Goal: Check status: Check status

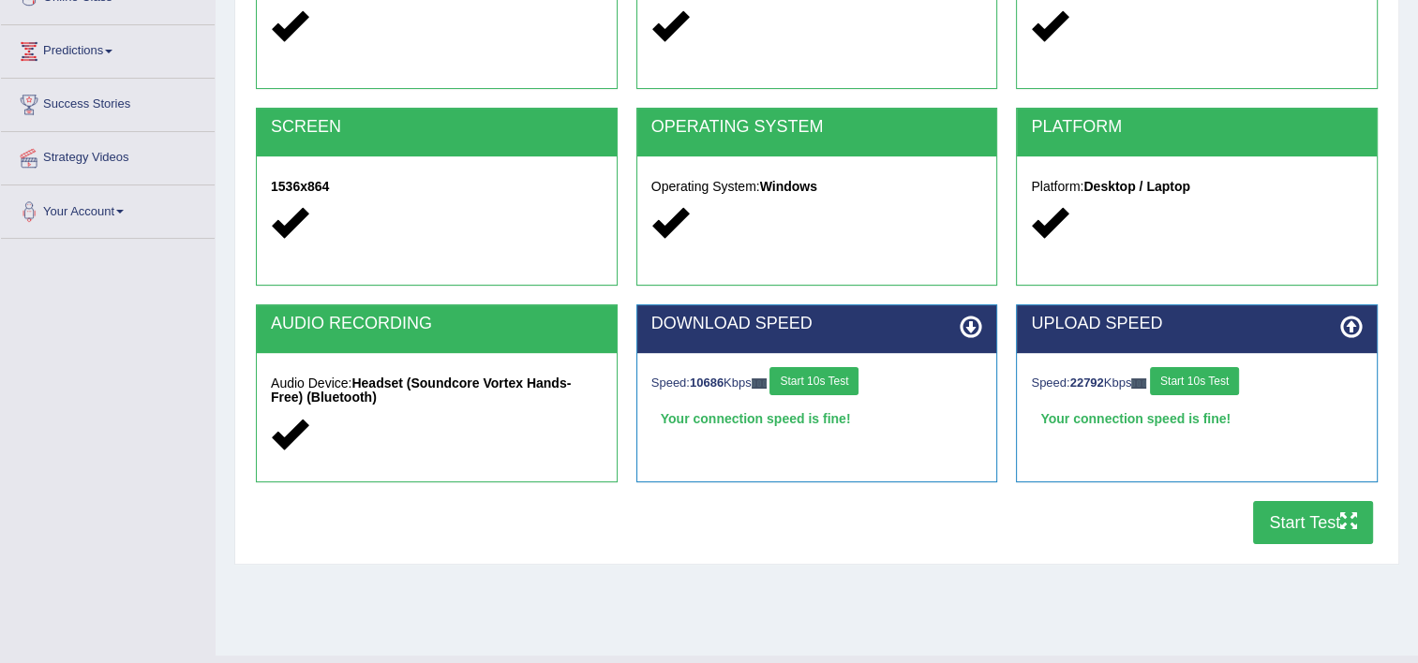
scroll to position [281, 0]
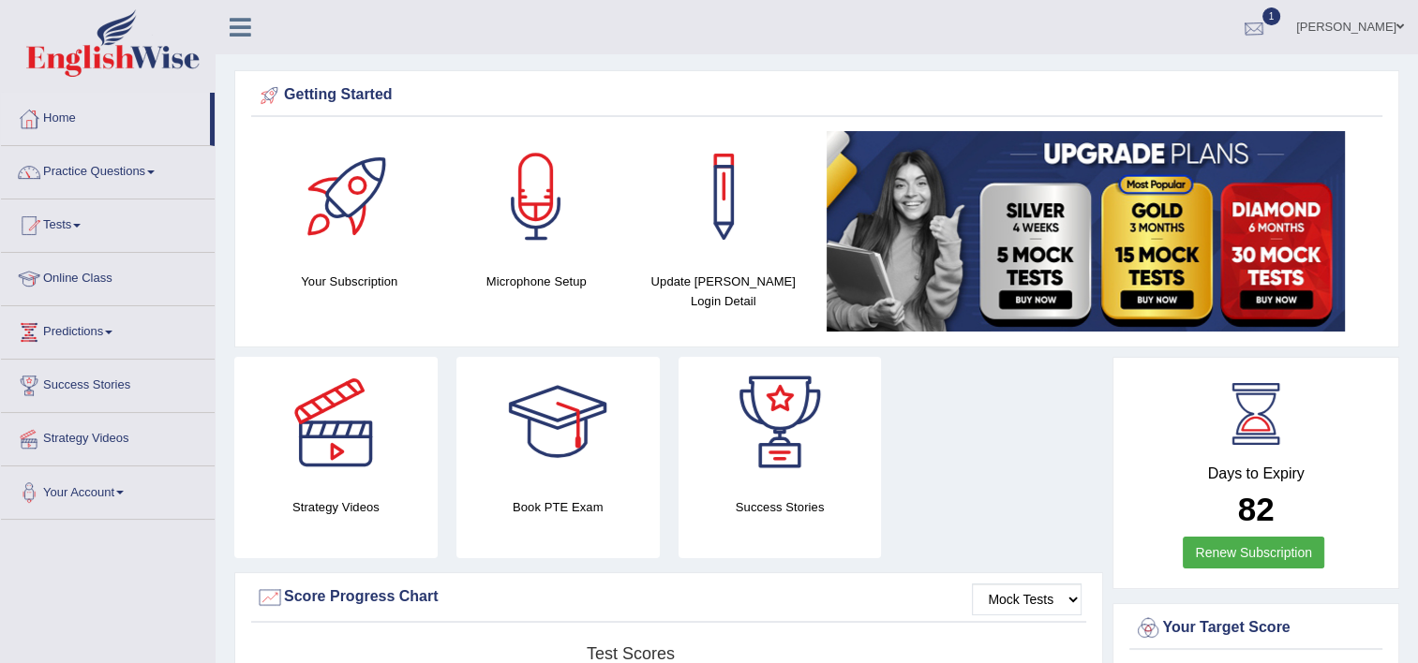
click at [1240, 24] on div at bounding box center [1254, 28] width 28 height 28
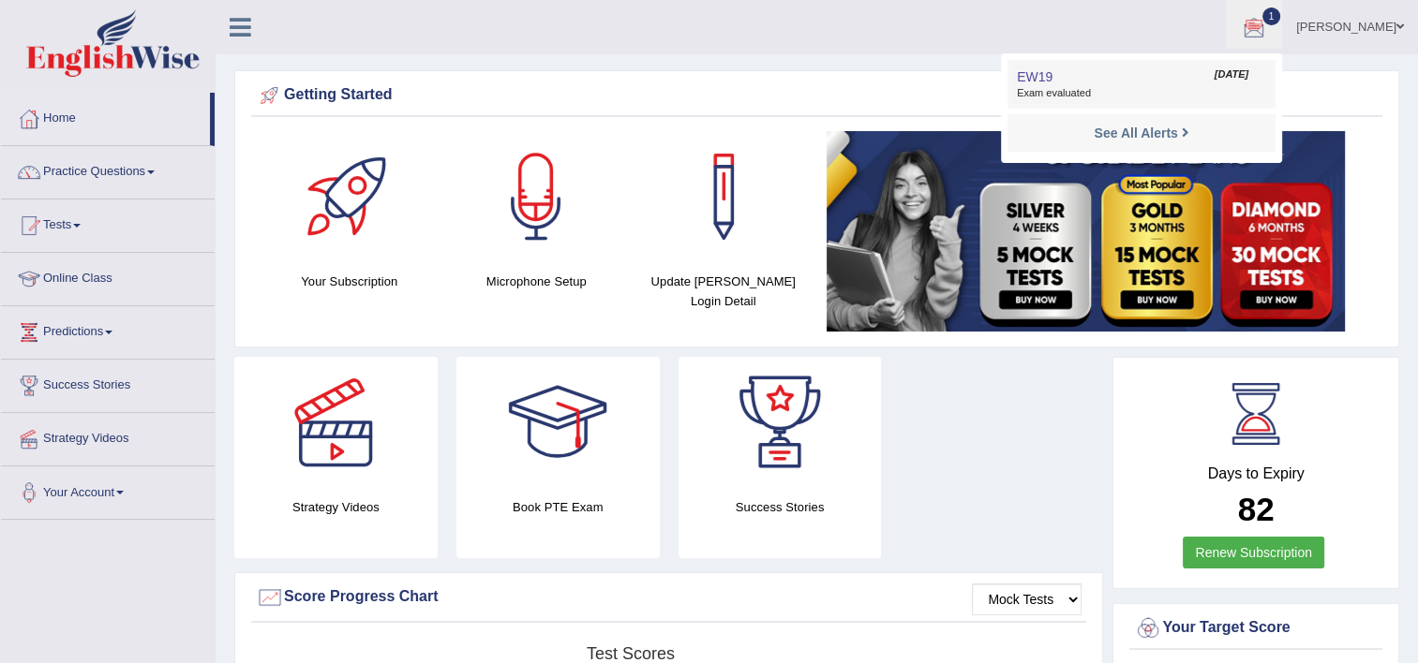
click at [1072, 81] on link "EW19 Sep 30, 2025 Exam evaluated" at bounding box center [1141, 84] width 259 height 39
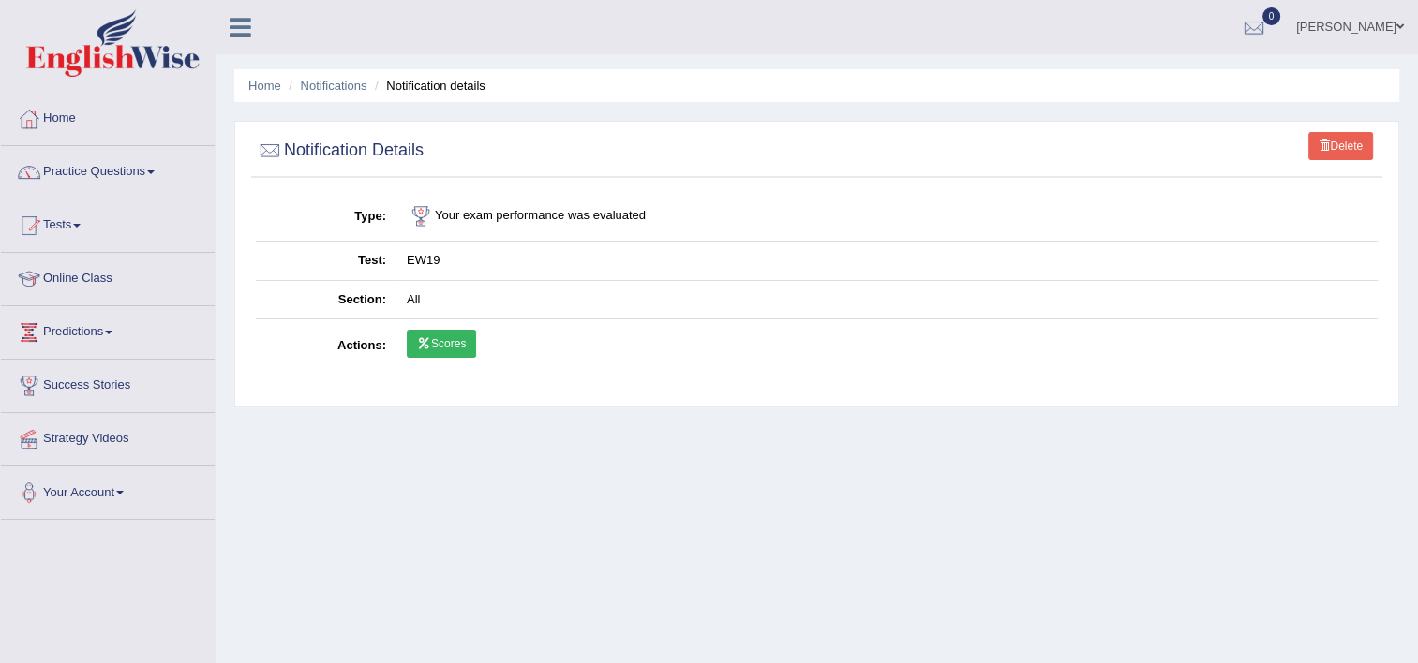
click at [468, 343] on link "Scores" at bounding box center [441, 344] width 69 height 28
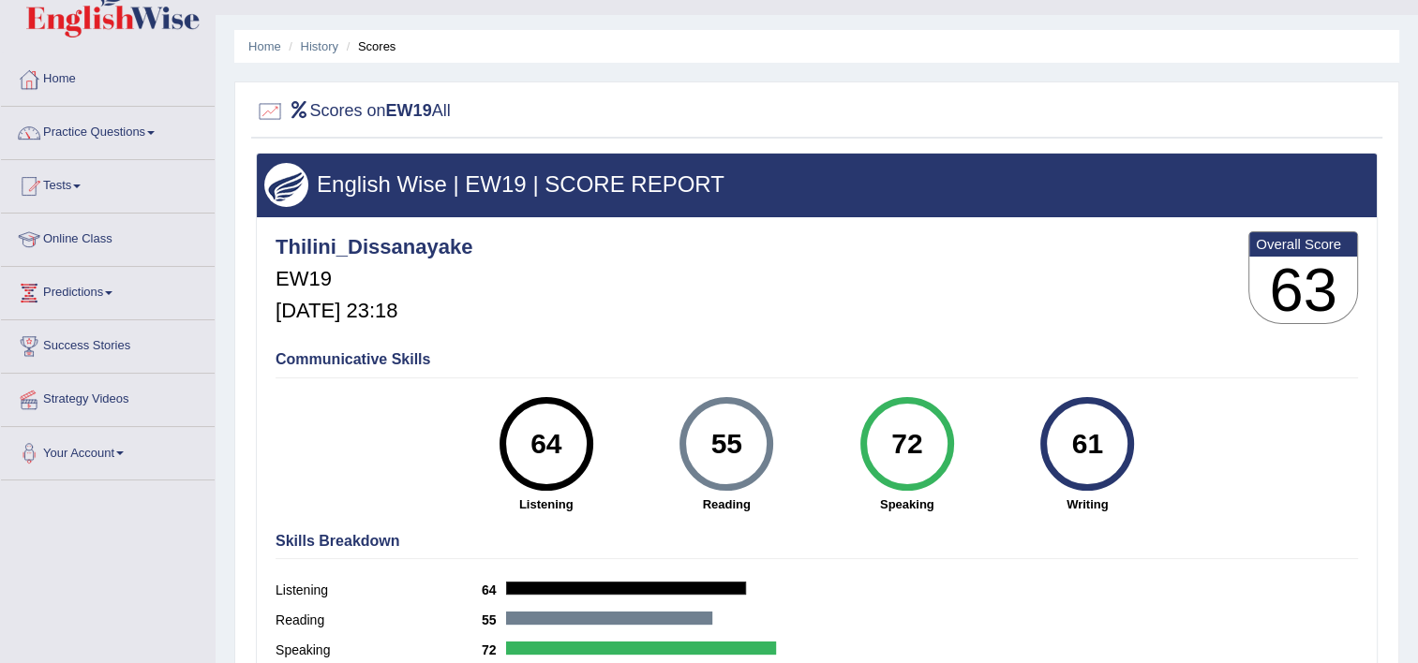
scroll to position [39, 0]
